Goal: Find specific page/section: Find specific page/section

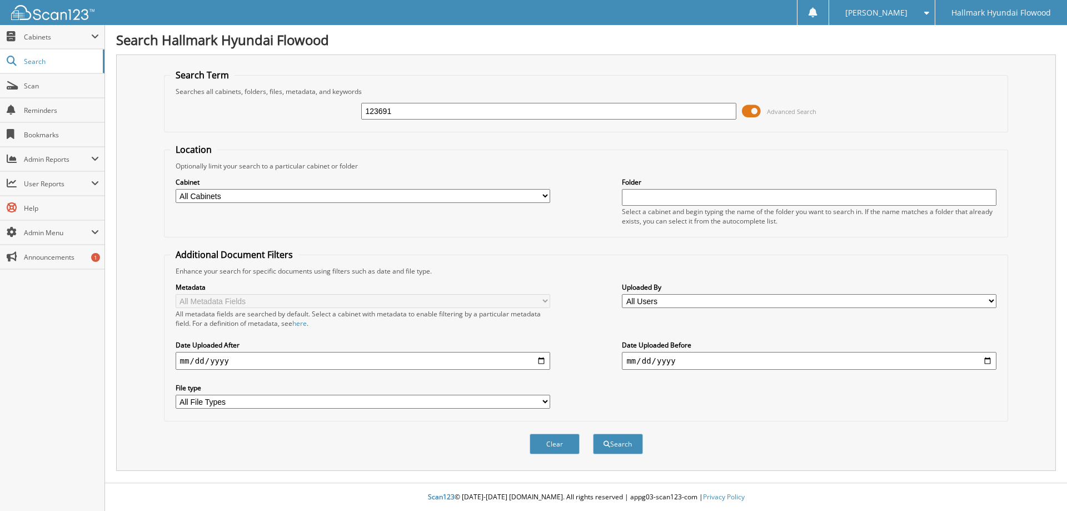
type input "123691"
click at [620, 454] on div "Search" at bounding box center [618, 443] width 52 height 23
click at [620, 447] on button "Search" at bounding box center [618, 443] width 50 height 21
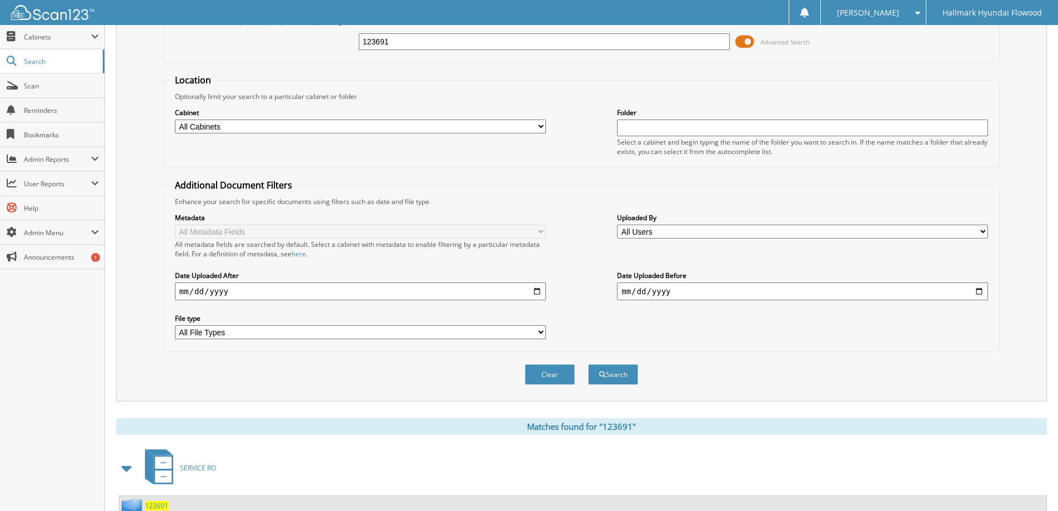
scroll to position [111, 0]
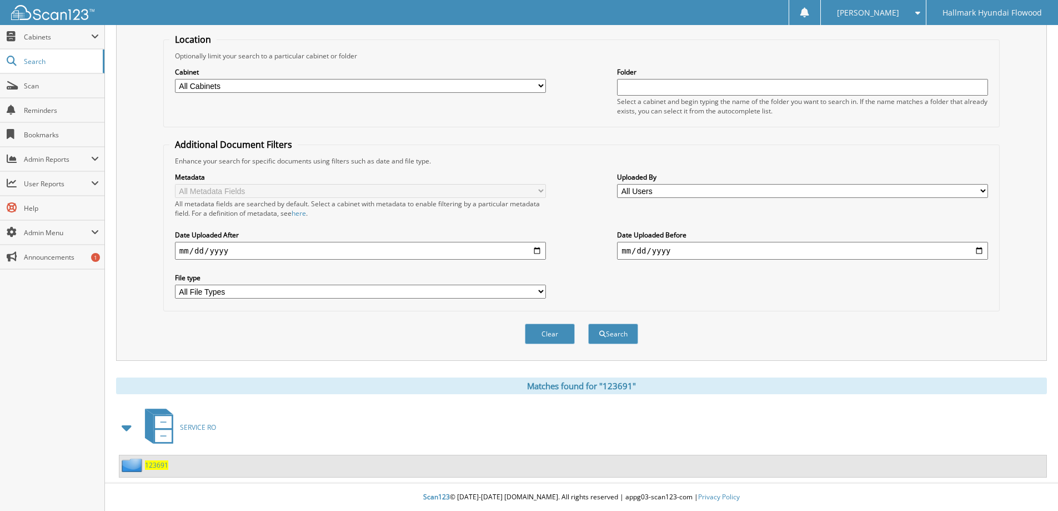
click at [150, 465] on span "123691" at bounding box center [156, 464] width 23 height 9
